Goal: Transaction & Acquisition: Download file/media

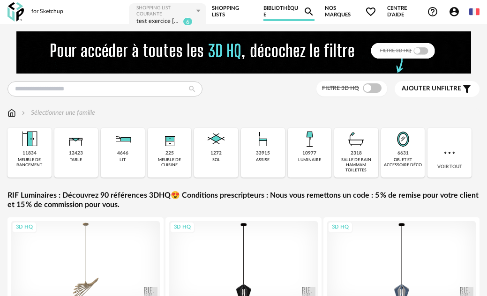
click at [33, 156] on div "11834 meuble de rangement" at bounding box center [29, 153] width 44 height 50
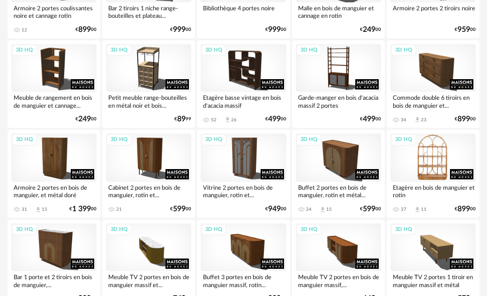
scroll to position [422, 0]
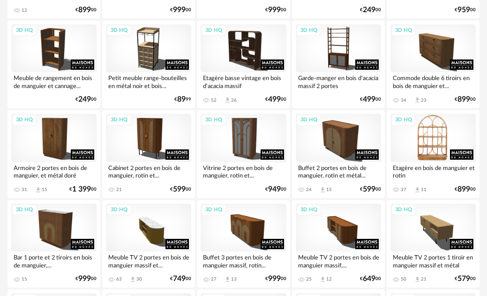
click at [437, 148] on div "3D HQ" at bounding box center [432, 138] width 85 height 48
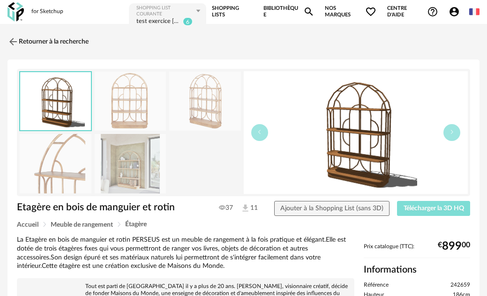
click at [434, 208] on span "Télécharger la 3D HQ" at bounding box center [433, 208] width 60 height 7
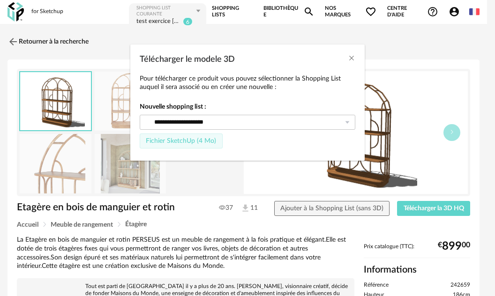
click at [207, 144] on span "Fichier SketchUp (4 Mo)" at bounding box center [181, 141] width 70 height 7
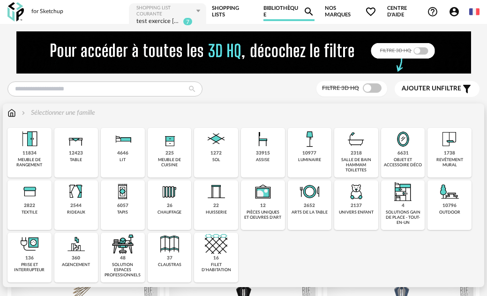
click at [38, 164] on div "meuble de rangement" at bounding box center [29, 162] width 38 height 11
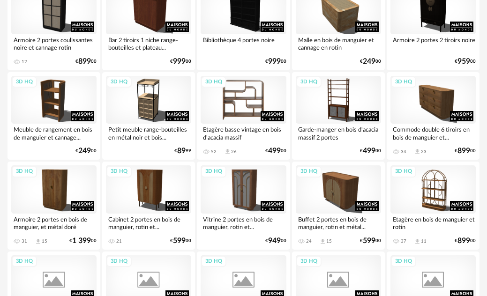
scroll to position [375, 0]
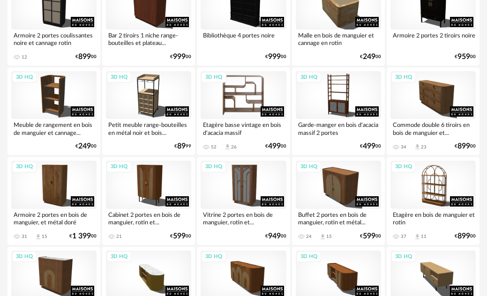
click at [246, 90] on div "3D HQ" at bounding box center [242, 95] width 85 height 48
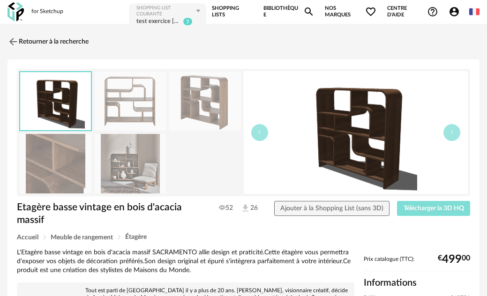
click at [440, 206] on span "Télécharger la 3D HQ" at bounding box center [433, 208] width 60 height 7
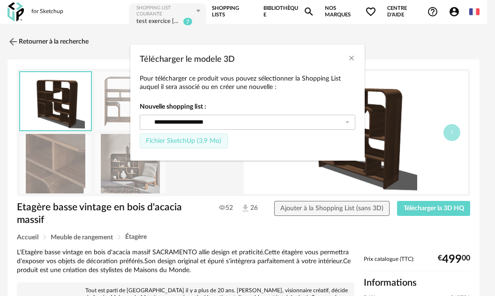
click at [175, 144] on span "Fichier SketchUp (3,9 Mo)" at bounding box center [183, 141] width 75 height 7
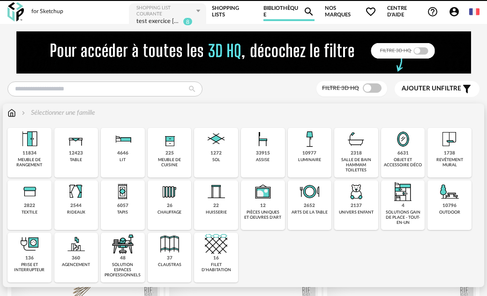
click at [457, 126] on div "Sélectionner une famille" at bounding box center [243, 118] width 472 height 20
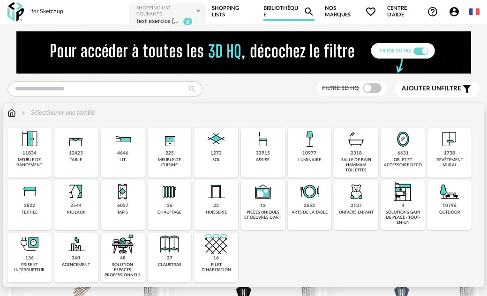
click at [455, 151] on div "1738 revêtement mural" at bounding box center [449, 153] width 44 height 50
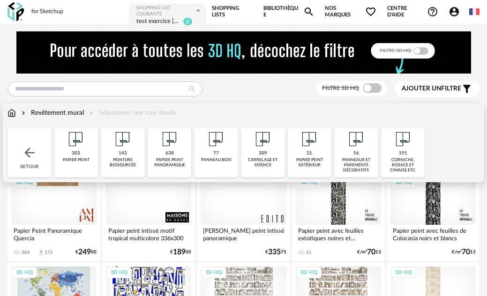
click at [12, 114] on img at bounding box center [11, 112] width 8 height 9
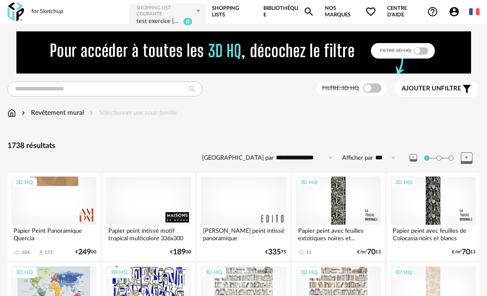
click at [47, 113] on div "Revêtement mural" at bounding box center [52, 112] width 64 height 9
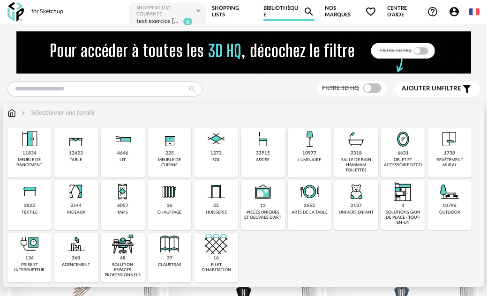
click at [442, 160] on div "revêtement mural" at bounding box center [449, 162] width 38 height 11
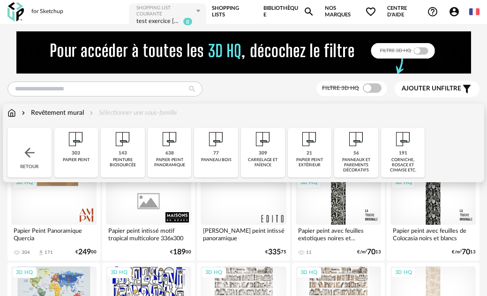
click at [170, 165] on div "papier-peint panoramique" at bounding box center [169, 162] width 38 height 11
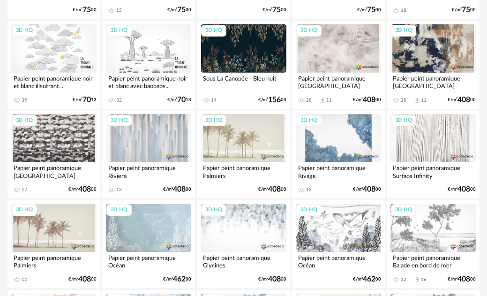
scroll to position [843, 0]
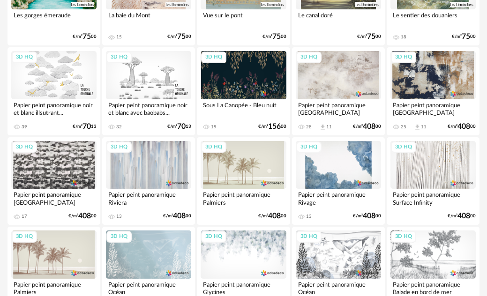
click at [416, 82] on div "3D HQ" at bounding box center [432, 75] width 85 height 48
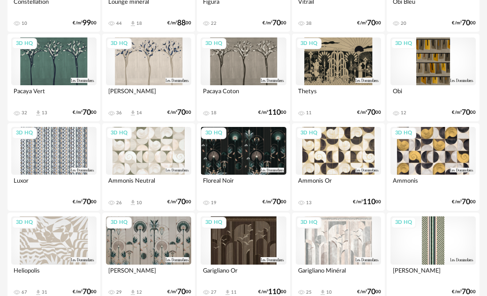
scroll to position [1499, 0]
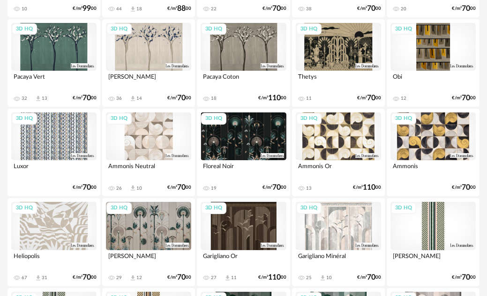
click at [156, 142] on div "3D HQ" at bounding box center [148, 136] width 85 height 48
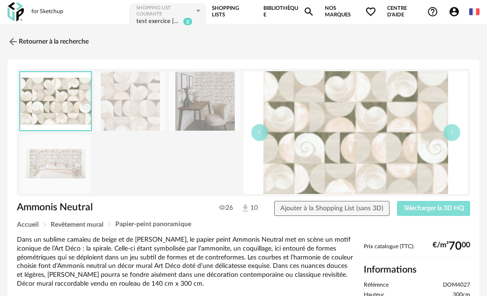
click at [421, 205] on span "Télécharger la 3D HQ" at bounding box center [433, 208] width 60 height 7
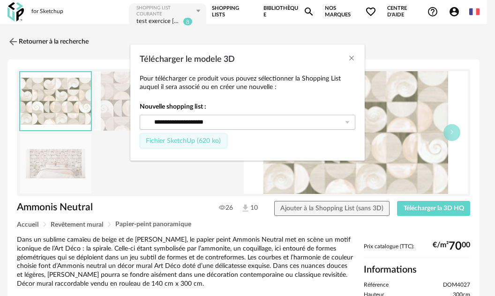
click at [196, 142] on span "Fichier SketchUp (620 ko)" at bounding box center [183, 141] width 75 height 7
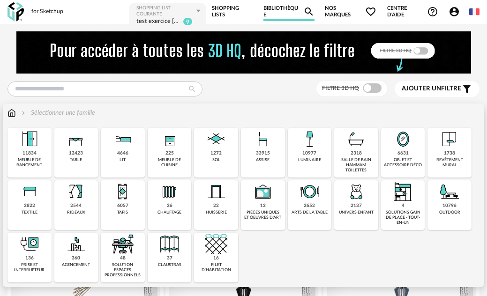
click at [445, 162] on div "revêtement mural" at bounding box center [449, 162] width 38 height 11
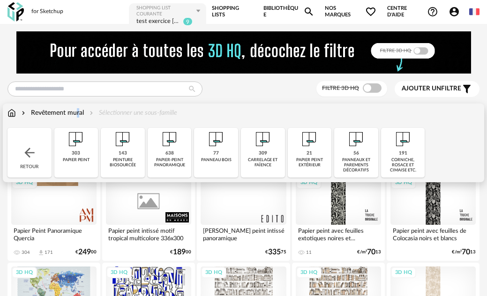
click at [46, 113] on div "Revêtement mural" at bounding box center [52, 112] width 64 height 9
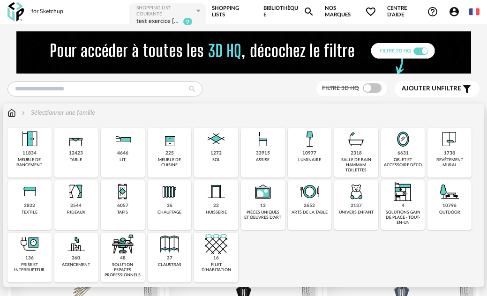
click at [46, 113] on div "Sélectionner une famille" at bounding box center [57, 112] width 75 height 9
click at [434, 159] on div "revêtement mural" at bounding box center [449, 162] width 38 height 11
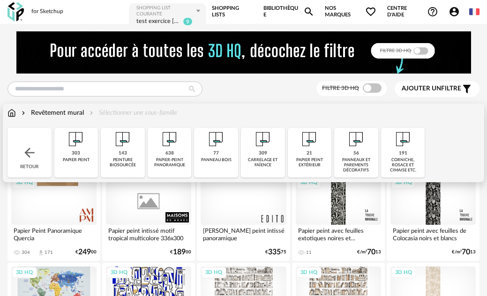
click at [174, 168] on div "papier-peint panoramique" at bounding box center [169, 162] width 38 height 11
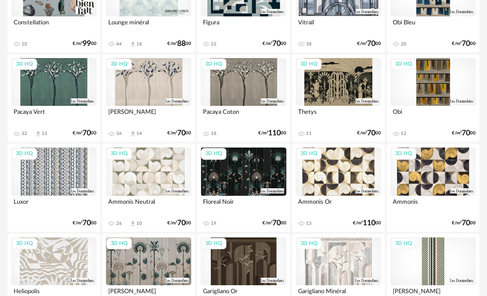
scroll to position [1499, 0]
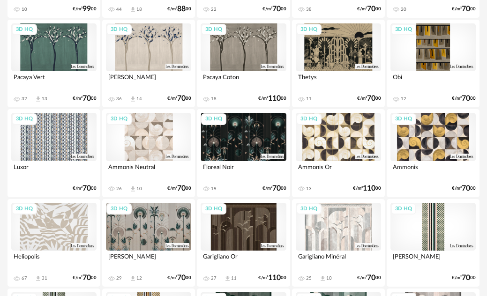
click at [155, 144] on div "3D HQ" at bounding box center [148, 137] width 85 height 48
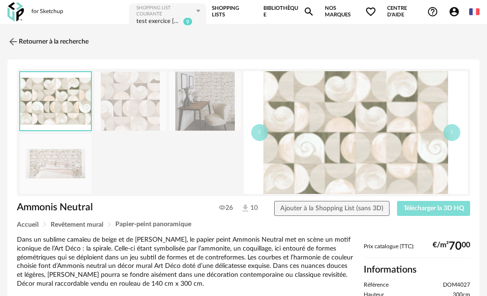
click at [410, 205] on span "Télécharger la 3D HQ" at bounding box center [433, 208] width 60 height 7
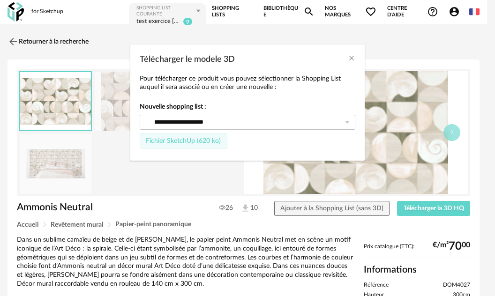
click at [210, 139] on span "Fichier SketchUp (620 ko)" at bounding box center [183, 141] width 75 height 7
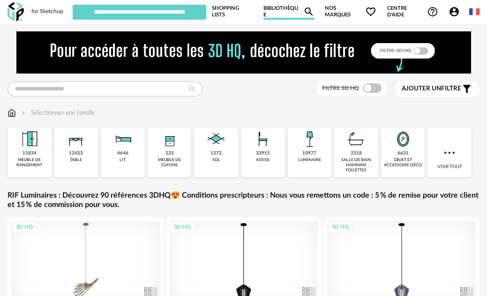
click at [38, 148] on img at bounding box center [29, 139] width 22 height 22
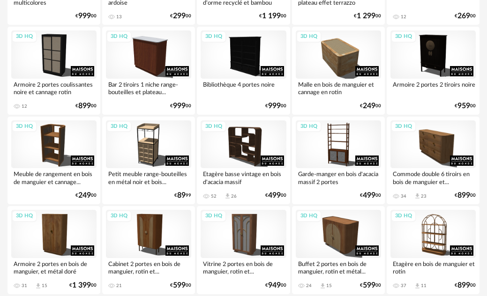
scroll to position [328, 0]
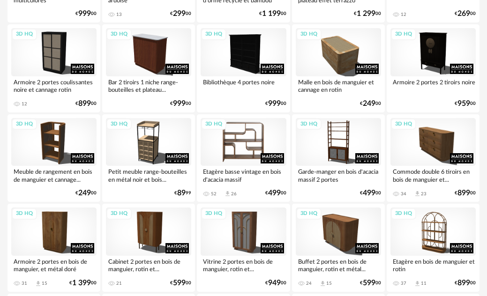
click at [263, 152] on div "3D HQ" at bounding box center [242, 142] width 85 height 48
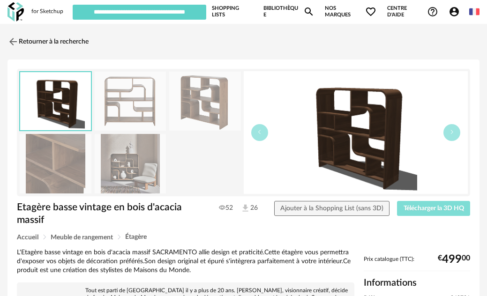
click at [406, 211] on span "Télécharger la 3D HQ" at bounding box center [433, 208] width 60 height 7
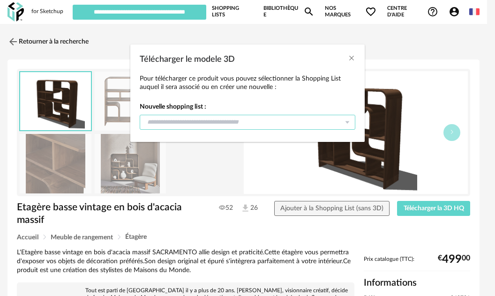
click at [291, 122] on input "Télécharger le modele 3D" at bounding box center [247, 122] width 215 height 15
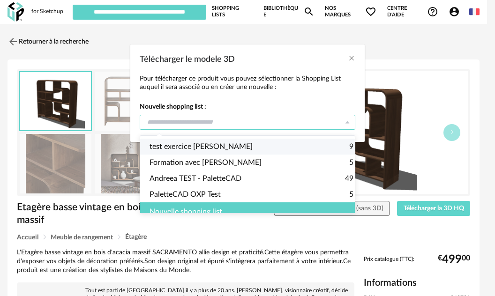
click at [238, 145] on li "test exercice Etienne 9" at bounding box center [251, 147] width 222 height 16
type input "**********"
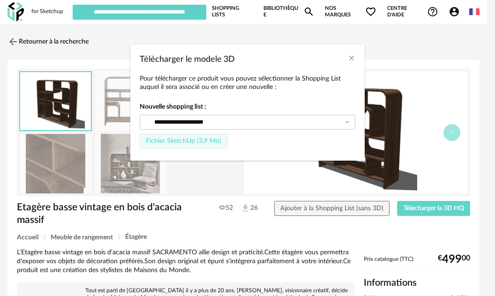
click at [183, 140] on span "Fichier SketchUp (3,9 Mo)" at bounding box center [183, 141] width 75 height 7
type input "**********"
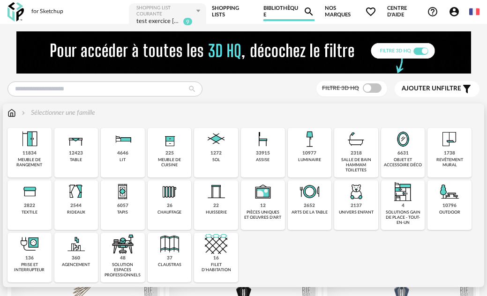
click at [24, 150] on div "11834" at bounding box center [29, 153] width 14 height 6
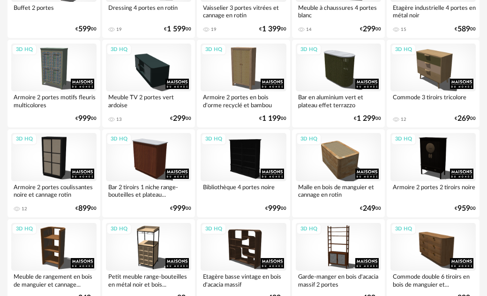
scroll to position [234, 0]
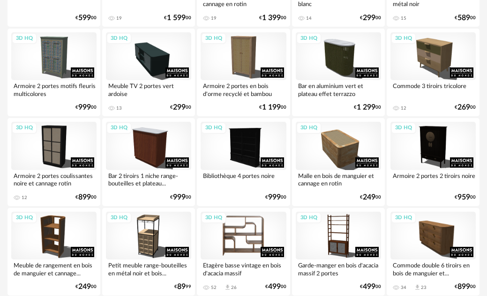
click at [248, 237] on div "3D HQ" at bounding box center [242, 236] width 85 height 48
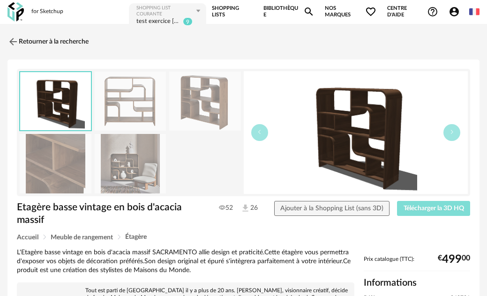
click at [449, 209] on span "Télécharger la 3D HQ" at bounding box center [433, 208] width 60 height 7
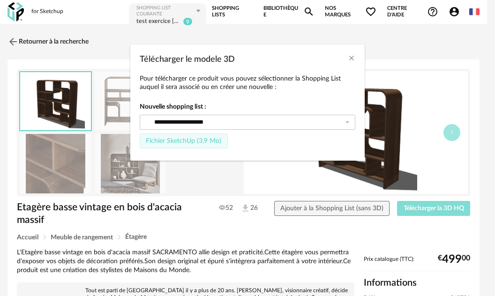
click at [397, 201] on button "Télécharger la 3D HQ" at bounding box center [433, 208] width 73 height 15
click at [178, 144] on span "Fichier SketchUp (3,9 Mo)" at bounding box center [183, 141] width 75 height 7
